Goal: Task Accomplishment & Management: Manage account settings

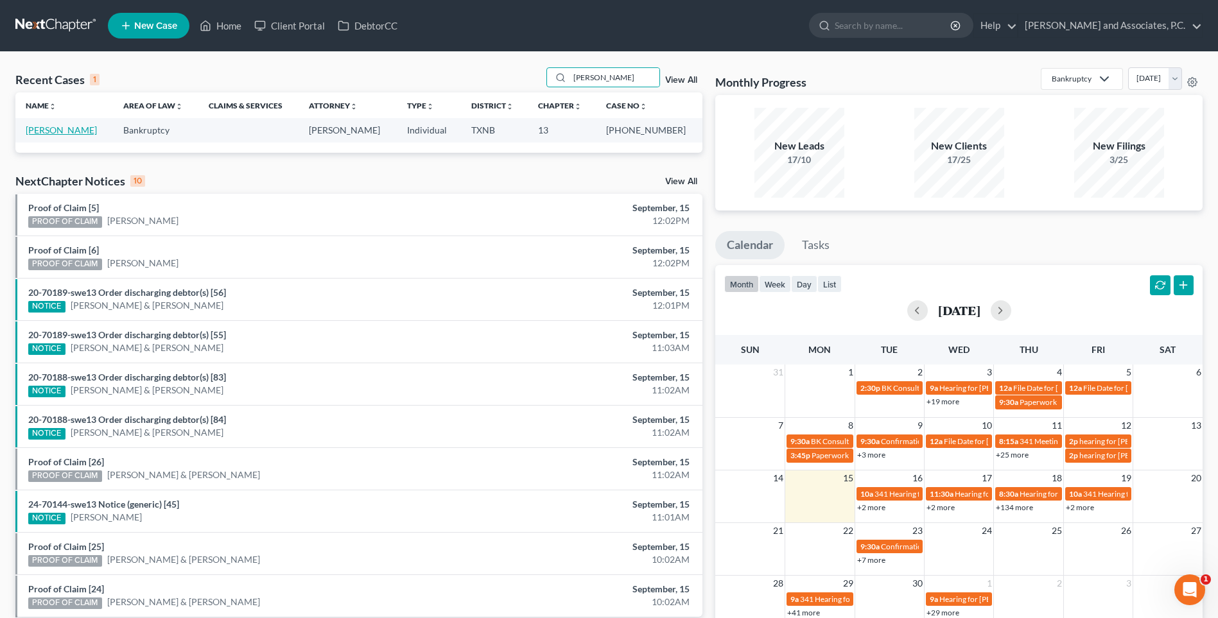
type input "[PERSON_NAME]"
click at [32, 131] on link "[PERSON_NAME]" at bounding box center [61, 130] width 71 height 11
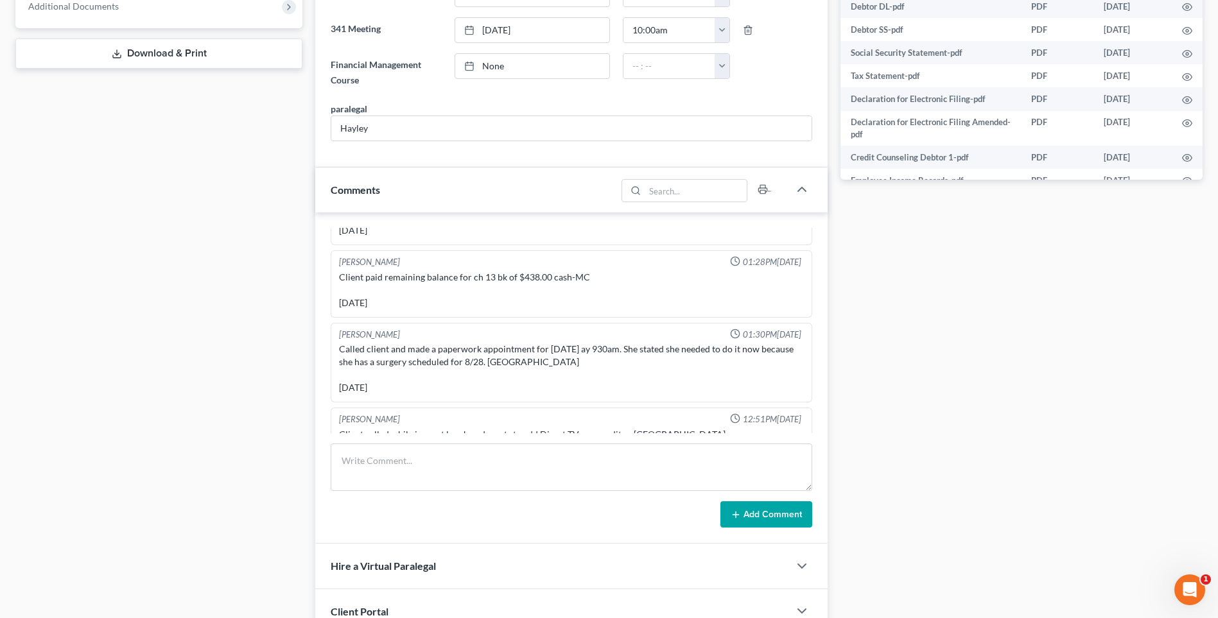
scroll to position [164, 0]
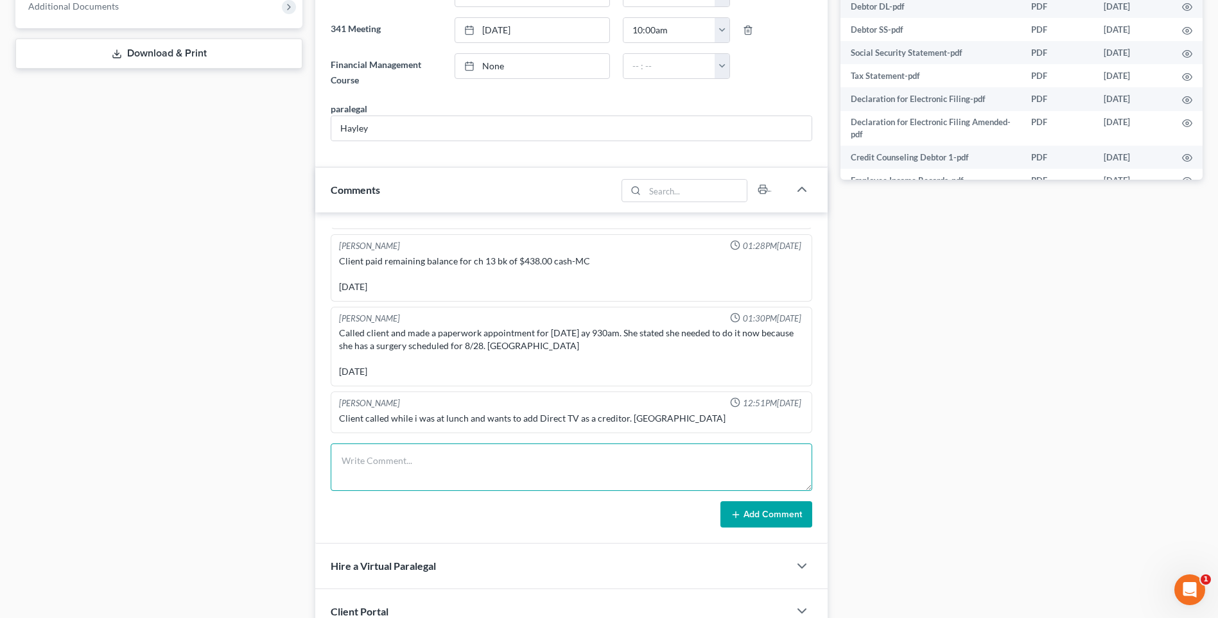
click at [372, 473] on textarea at bounding box center [572, 468] width 482 height 48
type textarea "[DATE] uploaded required documents and sent to the trustee. MC"
click at [772, 514] on button "Add Comment" at bounding box center [766, 515] width 92 height 27
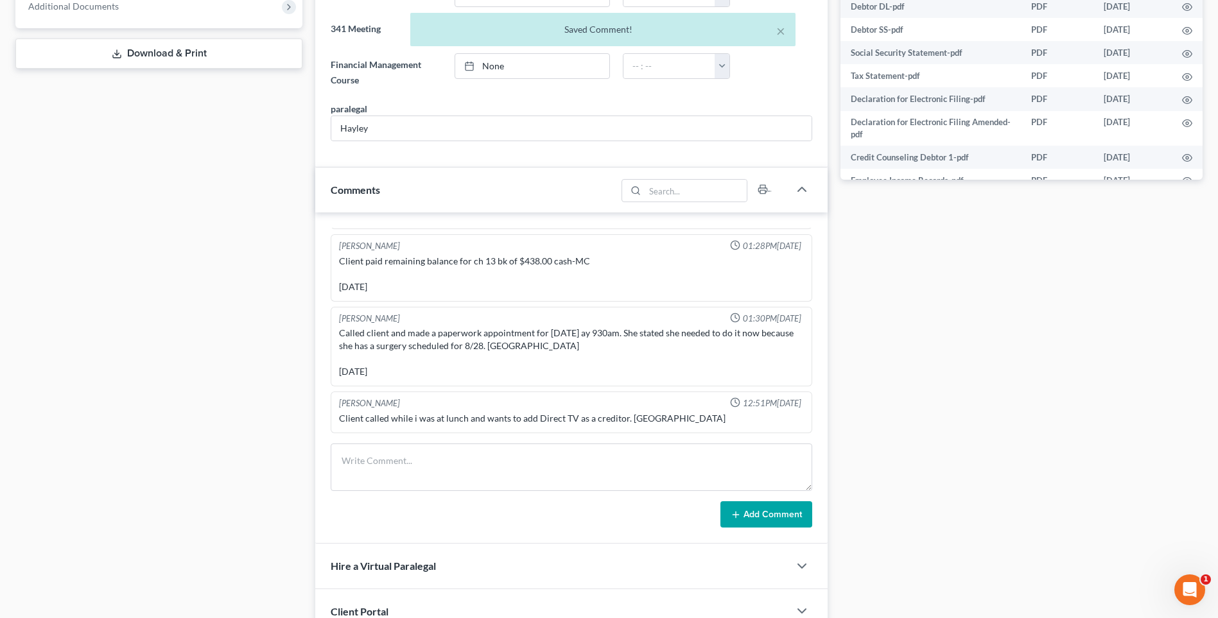
scroll to position [211, 0]
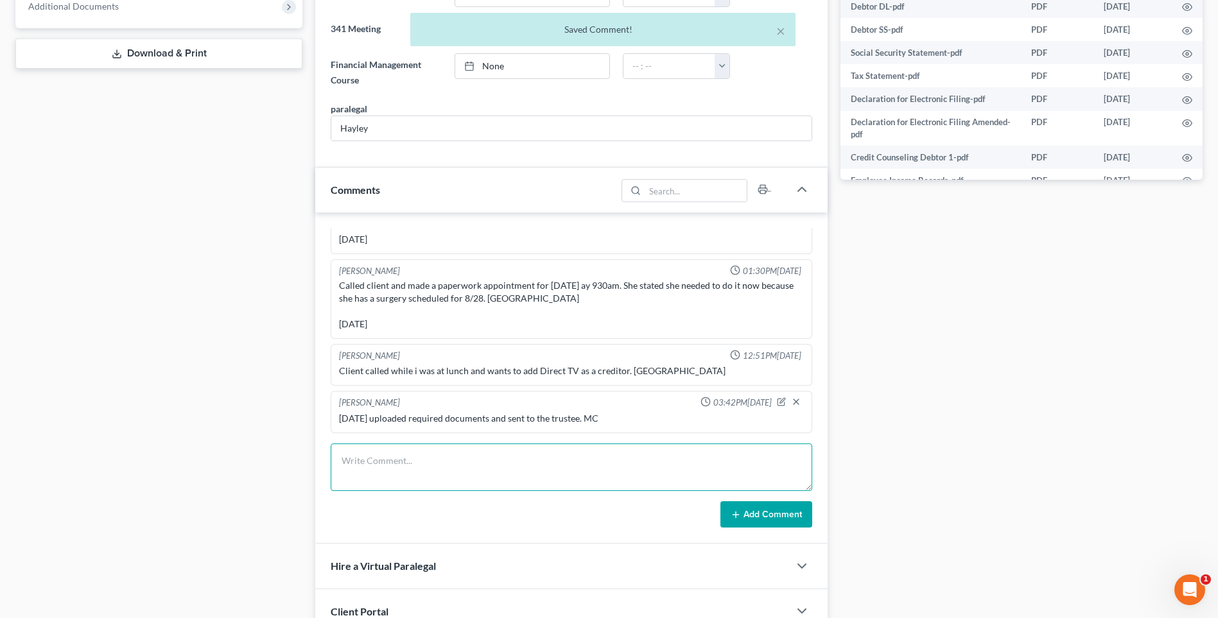
click at [360, 471] on textarea at bounding box center [572, 468] width 482 height 48
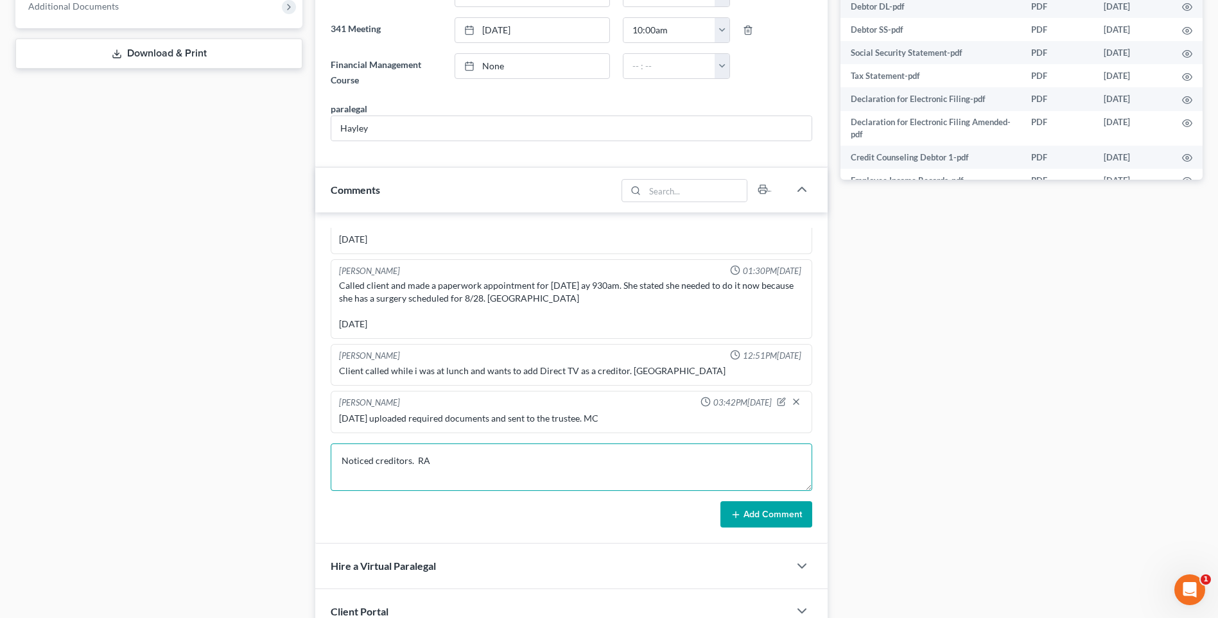
type textarea "Noticed creditors. RA"
click at [777, 511] on button "Add Comment" at bounding box center [766, 515] width 92 height 27
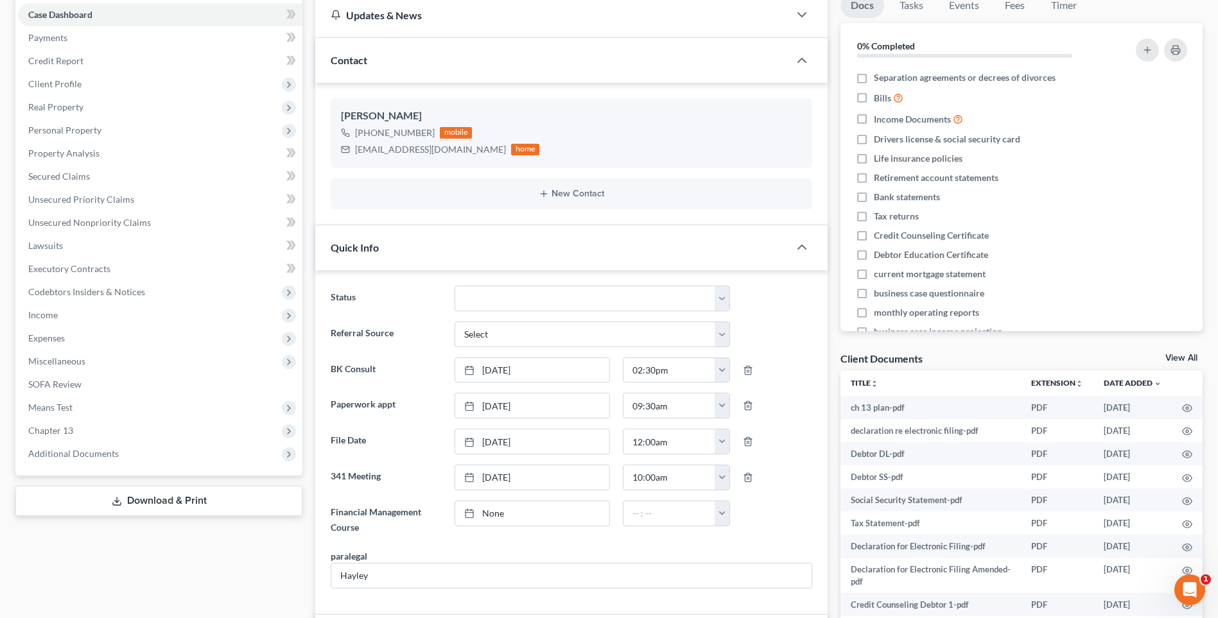
scroll to position [0, 0]
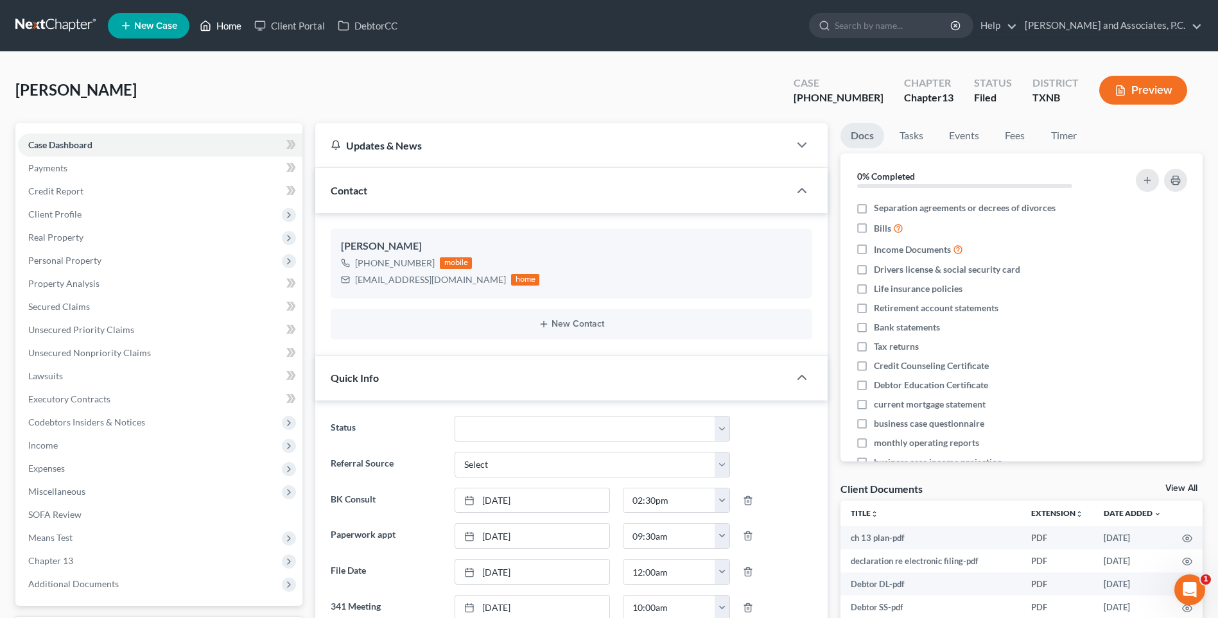
click at [231, 27] on link "Home" at bounding box center [220, 25] width 55 height 23
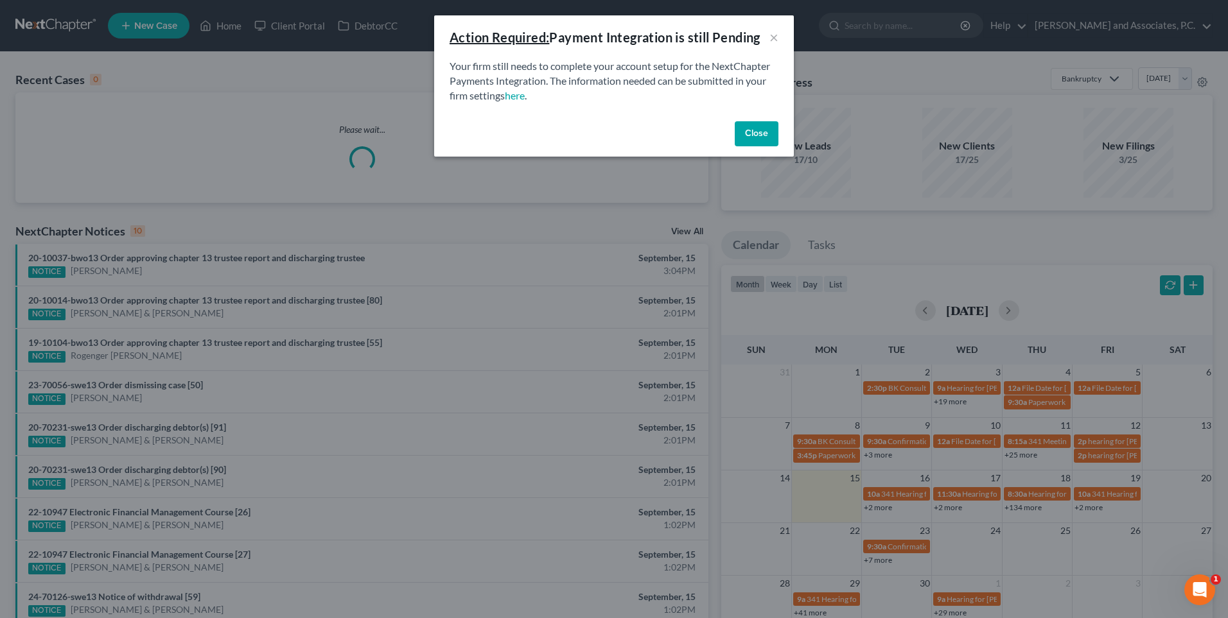
click at [749, 135] on button "Close" at bounding box center [757, 134] width 44 height 26
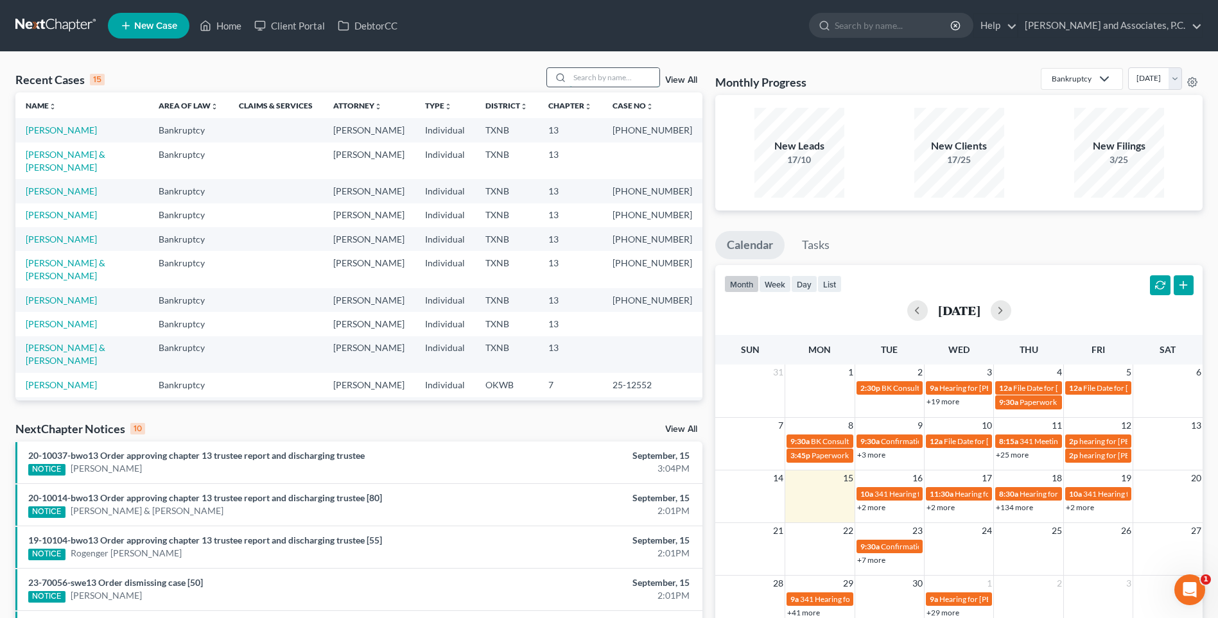
click at [607, 78] on input "search" at bounding box center [615, 77] width 90 height 19
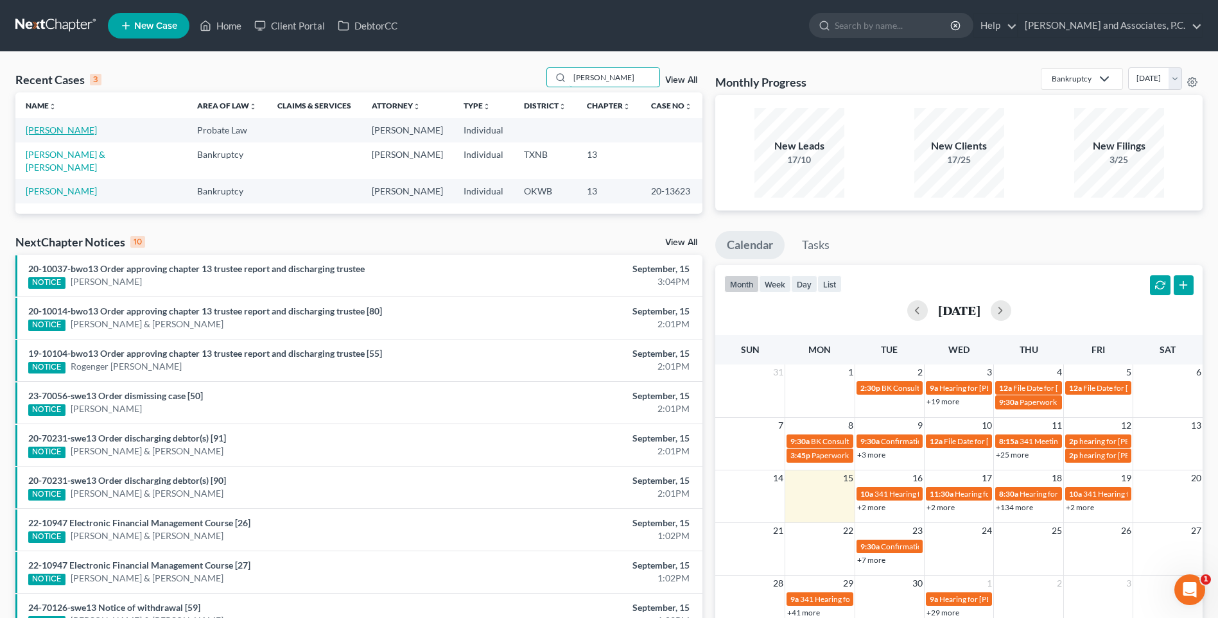
type input "[PERSON_NAME]"
click at [60, 130] on link "[PERSON_NAME]" at bounding box center [61, 130] width 71 height 11
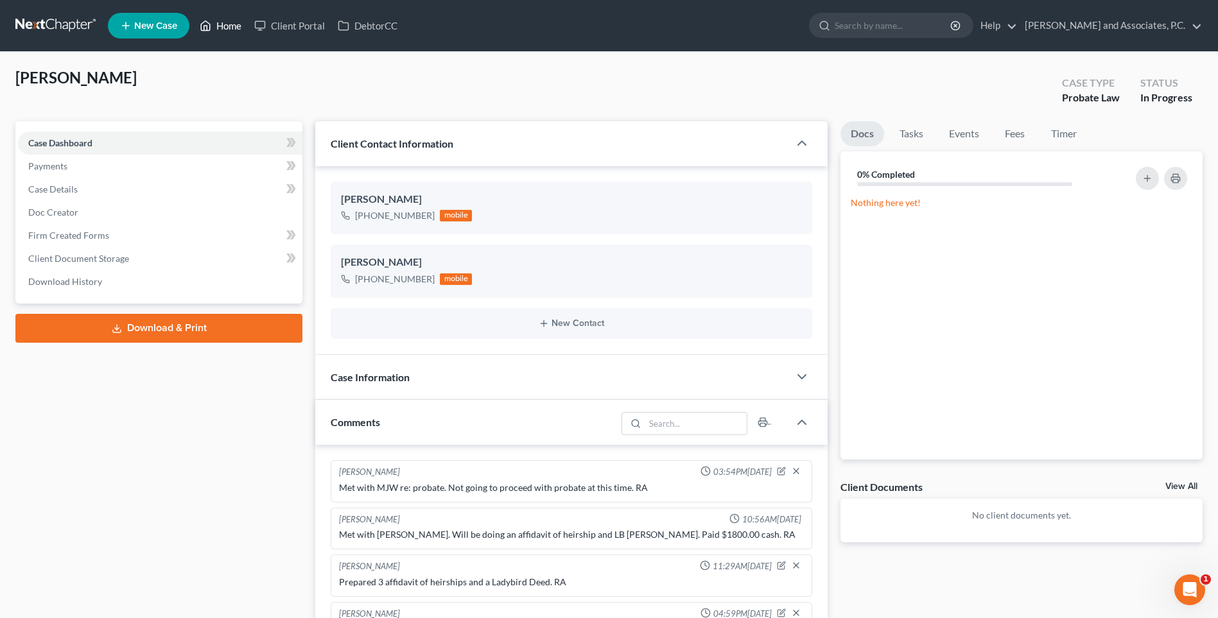
click at [233, 24] on link "Home" at bounding box center [220, 25] width 55 height 23
